Goal: Consume media (video, audio): Consume media (video, audio)

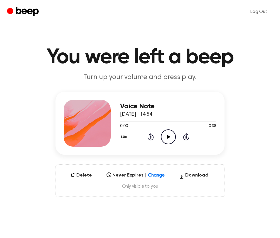
click at [169, 137] on icon at bounding box center [168, 137] width 3 height 4
click at [173, 135] on icon "Play Audio" at bounding box center [168, 137] width 15 height 15
click at [166, 133] on icon "Play Audio" at bounding box center [168, 137] width 15 height 15
click at [174, 20] on div "Log Out" at bounding box center [140, 11] width 266 height 23
